Goal: Navigation & Orientation: Find specific page/section

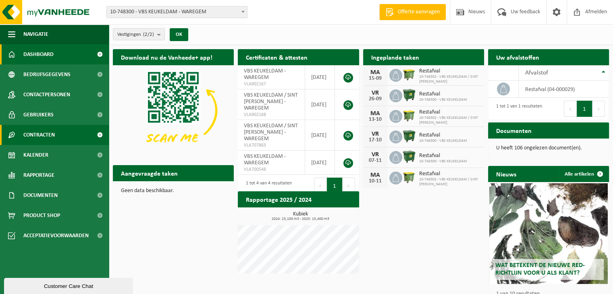
click at [48, 133] on span "Contracten" at bounding box center [38, 135] width 31 height 20
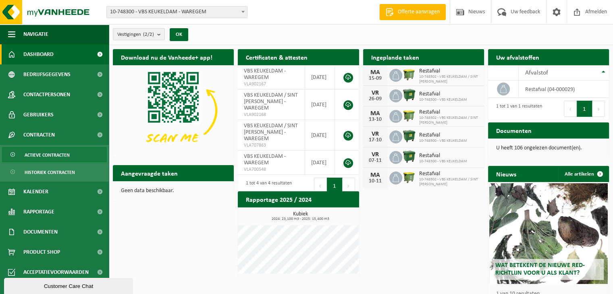
click at [47, 152] on span "Actieve contracten" at bounding box center [47, 155] width 45 height 15
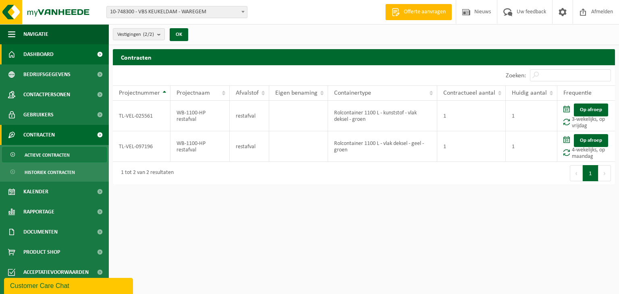
click at [50, 52] on span "Dashboard" at bounding box center [38, 54] width 30 height 20
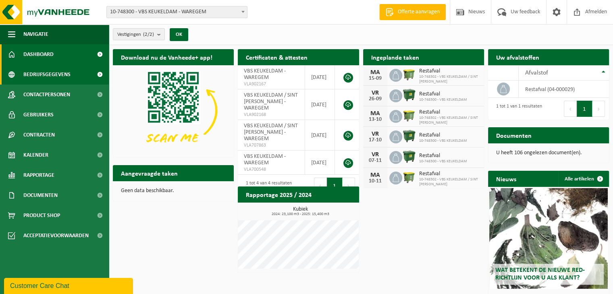
click at [50, 73] on span "Bedrijfsgegevens" at bounding box center [46, 74] width 47 height 20
